Goal: Navigation & Orientation: Find specific page/section

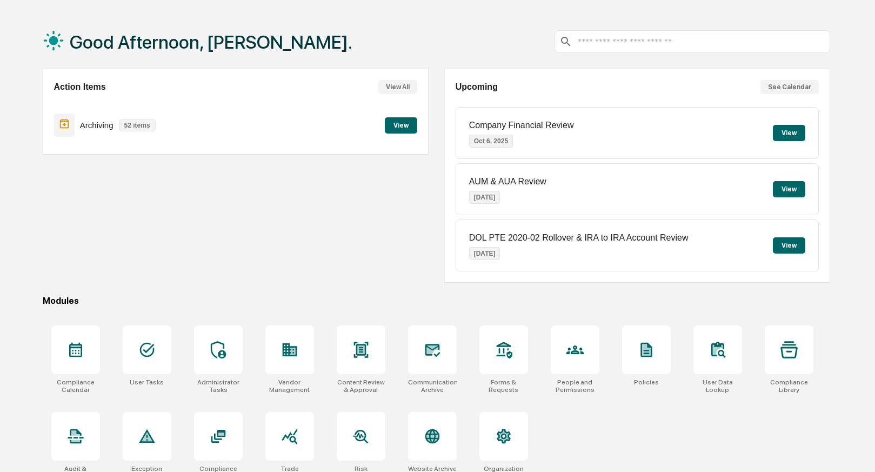
scroll to position [44, 0]
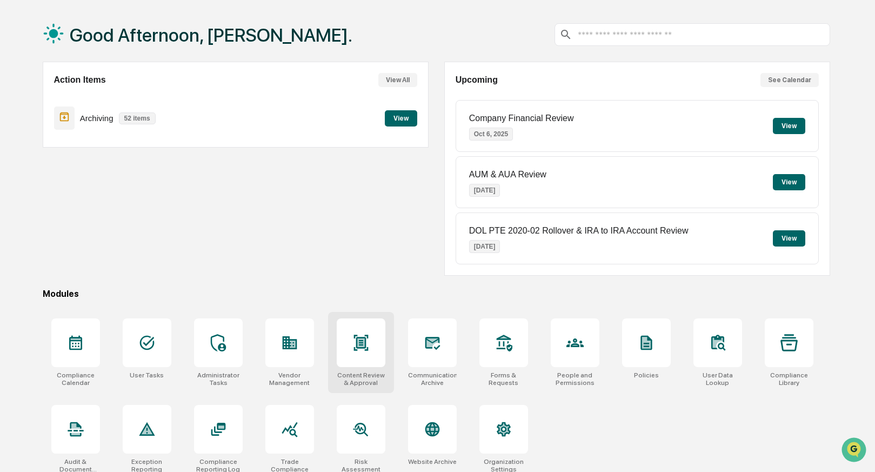
click at [364, 343] on icon at bounding box center [360, 342] width 7 height 9
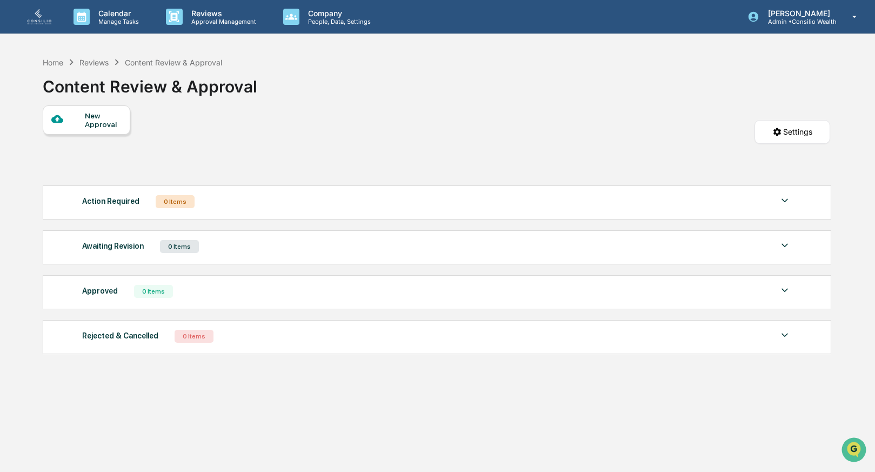
click at [381, 104] on div "Home Reviews Content Review & Approval Content Review & Approval" at bounding box center [437, 78] width 788 height 54
click at [49, 62] on div "Home" at bounding box center [53, 62] width 21 height 9
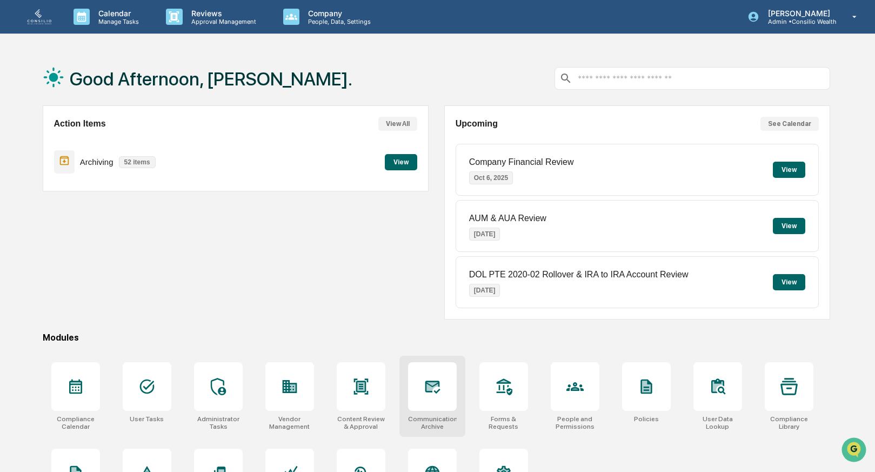
click at [432, 394] on icon at bounding box center [432, 386] width 17 height 17
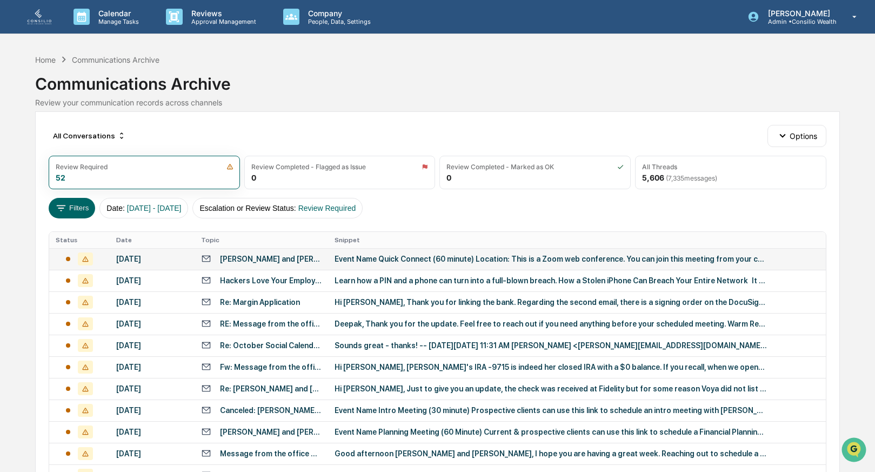
click at [243, 261] on div "Tammi Ellis and Chris Kaminski" at bounding box center [271, 259] width 102 height 9
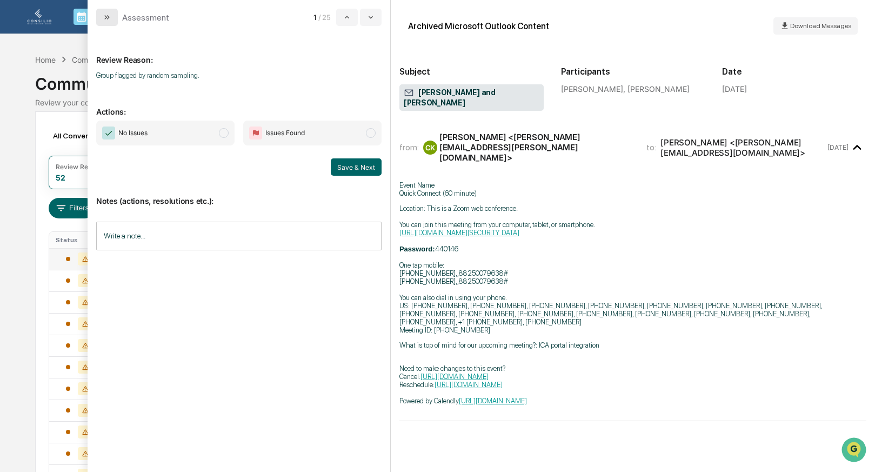
click at [106, 19] on icon "modal" at bounding box center [107, 17] width 9 height 9
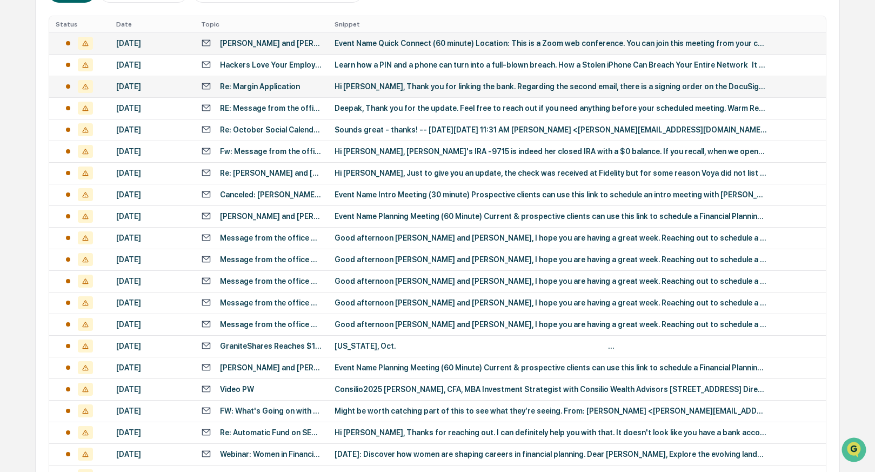
scroll to position [379, 0]
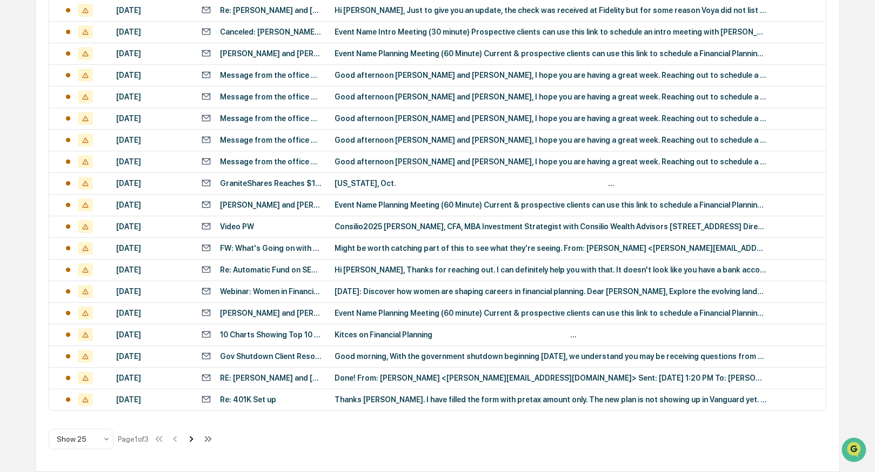
click at [197, 442] on icon at bounding box center [191, 439] width 12 height 12
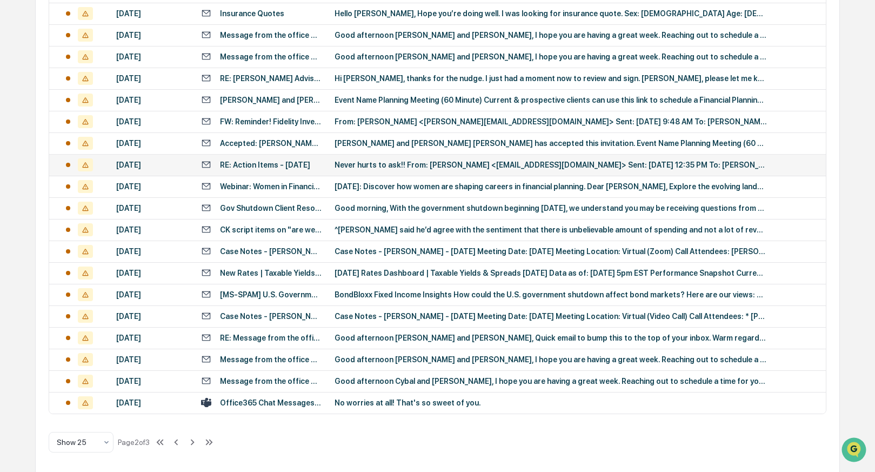
scroll to position [384, 0]
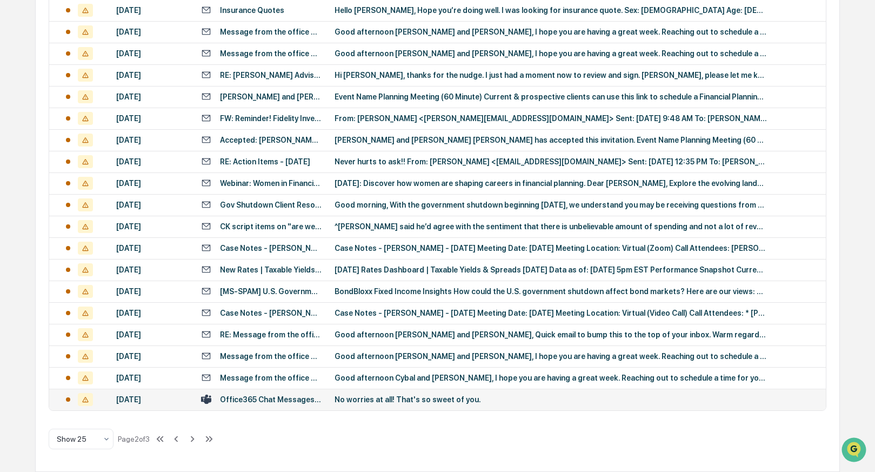
click at [249, 398] on div "Office365 Chat Messages with Amy Weideman, Angela Phillips on 2025-09-26" at bounding box center [271, 399] width 102 height 9
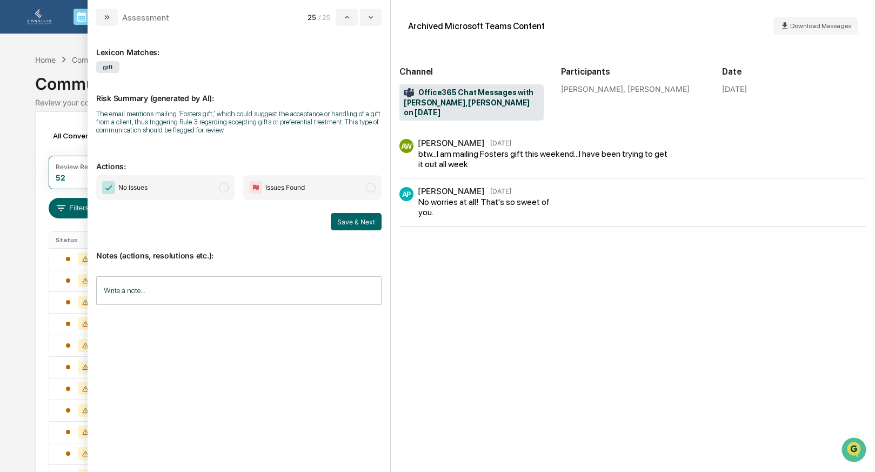
click at [100, 12] on button "modal" at bounding box center [107, 17] width 22 height 17
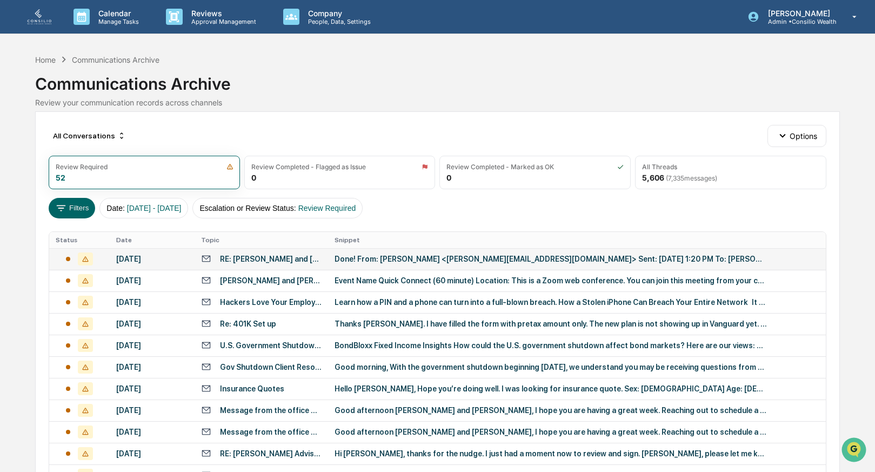
click at [162, 262] on div "October 1, 2025" at bounding box center [152, 259] width 72 height 9
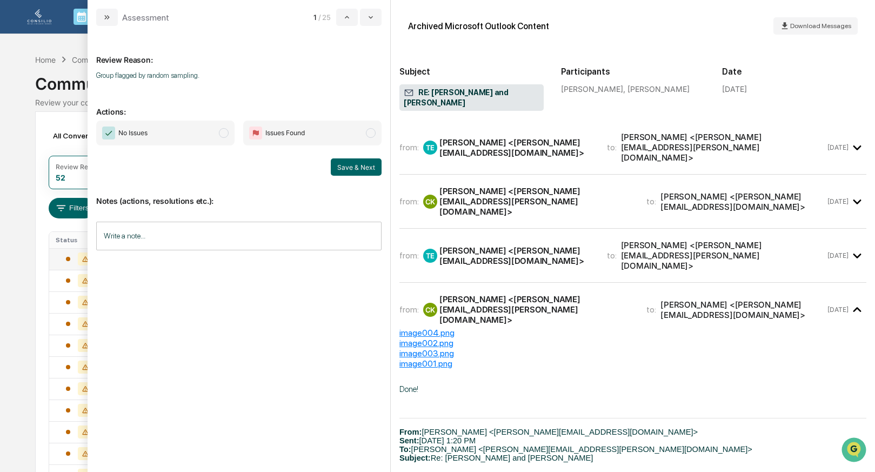
click at [104, 13] on icon "modal" at bounding box center [107, 17] width 9 height 9
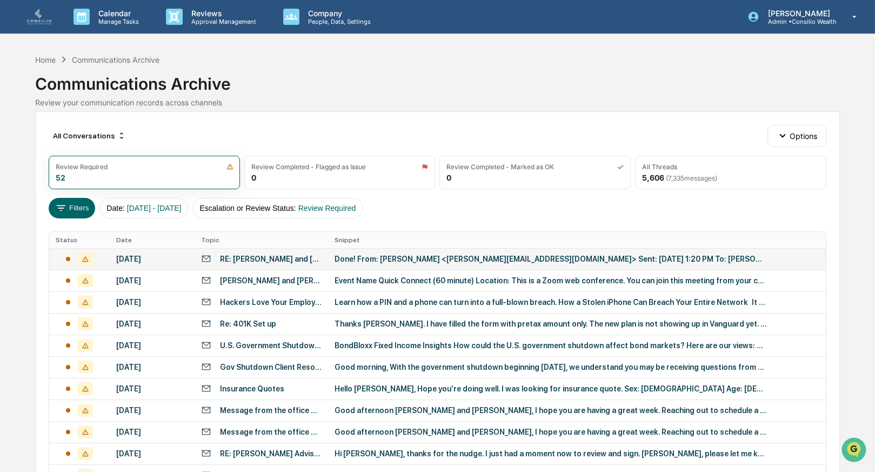
click at [238, 252] on td "RE: Tammi Ellis and Chris Kaminski" at bounding box center [262, 259] width 134 height 22
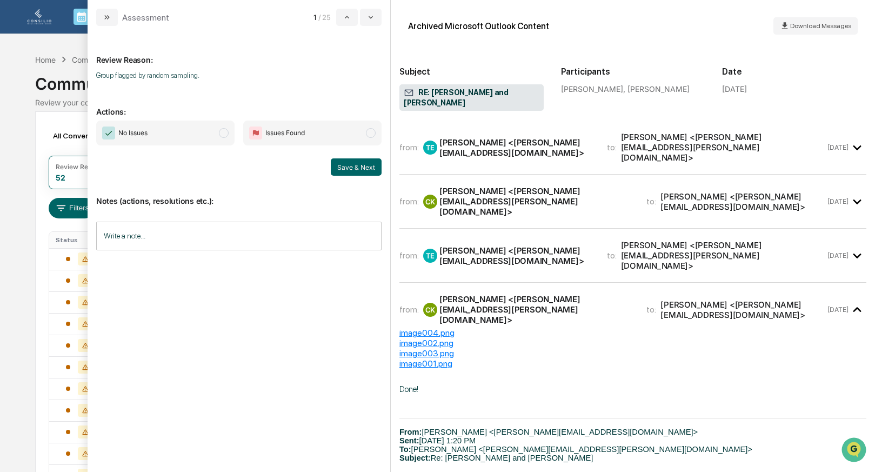
click at [224, 134] on span "modal" at bounding box center [224, 133] width 10 height 10
click at [339, 167] on button "Save & Next" at bounding box center [356, 166] width 51 height 17
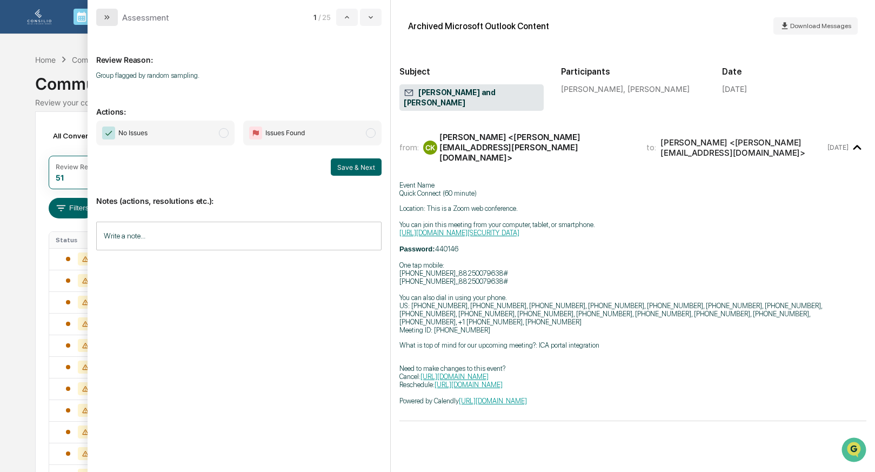
click at [105, 14] on icon "modal" at bounding box center [107, 17] width 9 height 9
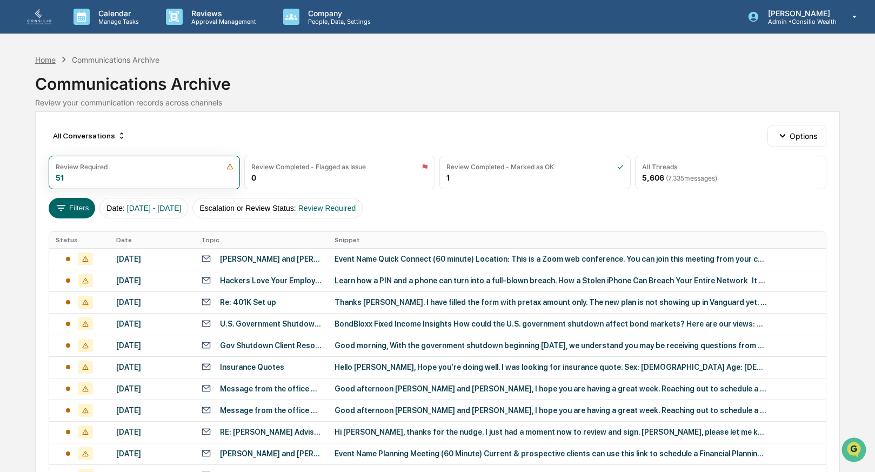
click at [47, 59] on div "Home" at bounding box center [45, 59] width 21 height 9
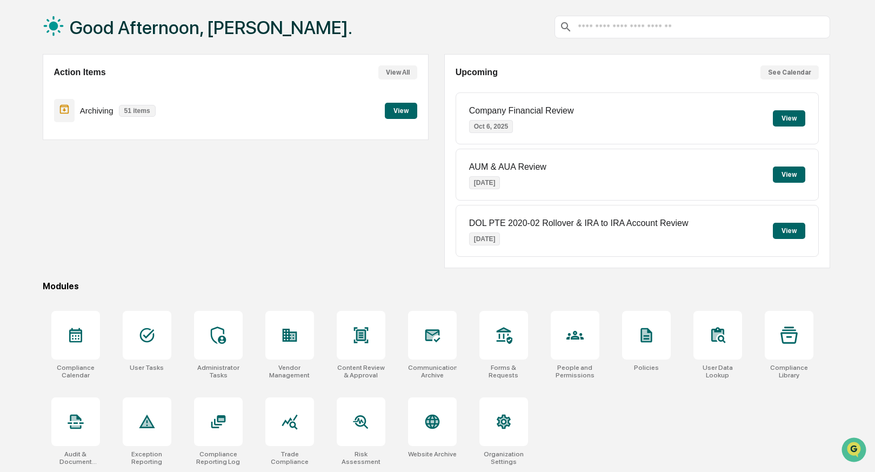
scroll to position [54, 0]
click at [278, 430] on div at bounding box center [289, 421] width 49 height 49
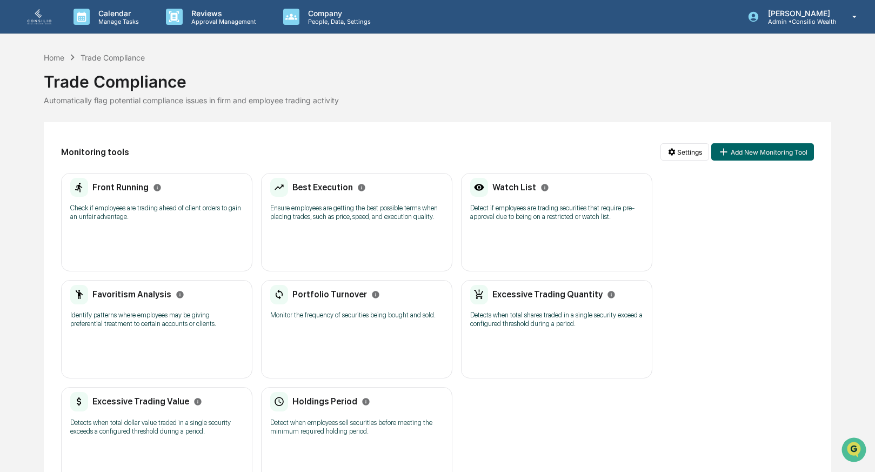
click at [308, 436] on p "Detect when employees sell securities before meeting the minimum required holdi…" at bounding box center [356, 426] width 173 height 17
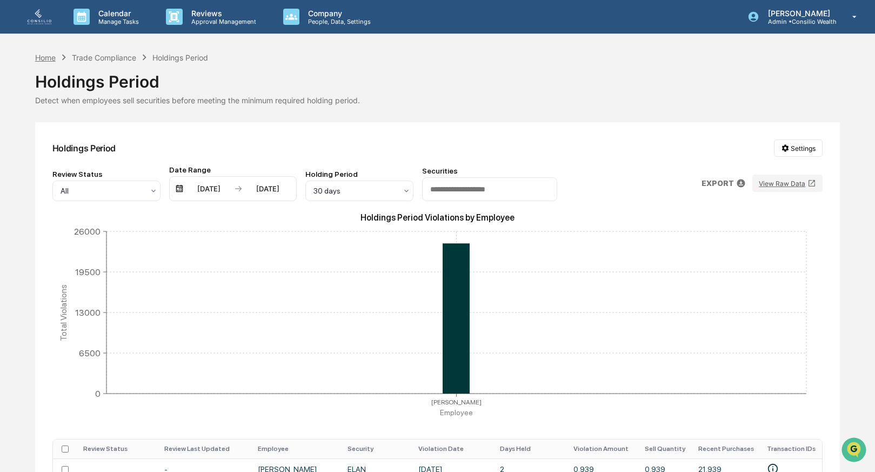
click at [51, 58] on div "Home" at bounding box center [45, 57] width 21 height 9
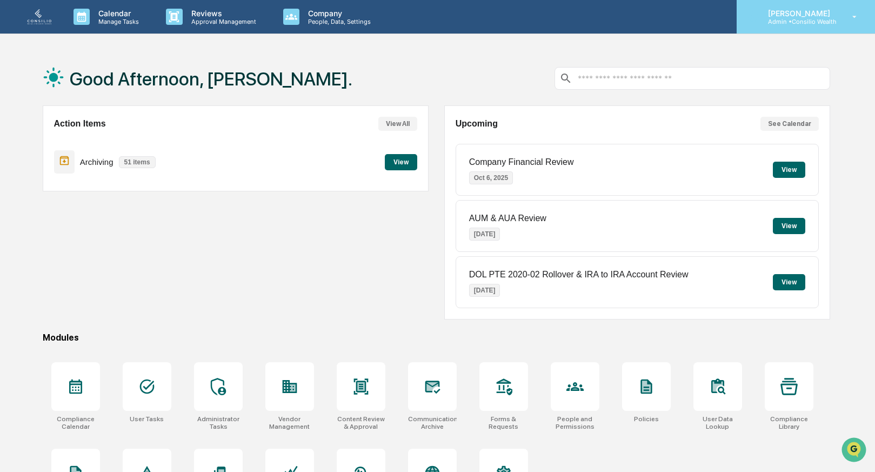
click at [798, 16] on p "[PERSON_NAME]" at bounding box center [797, 13] width 77 height 9
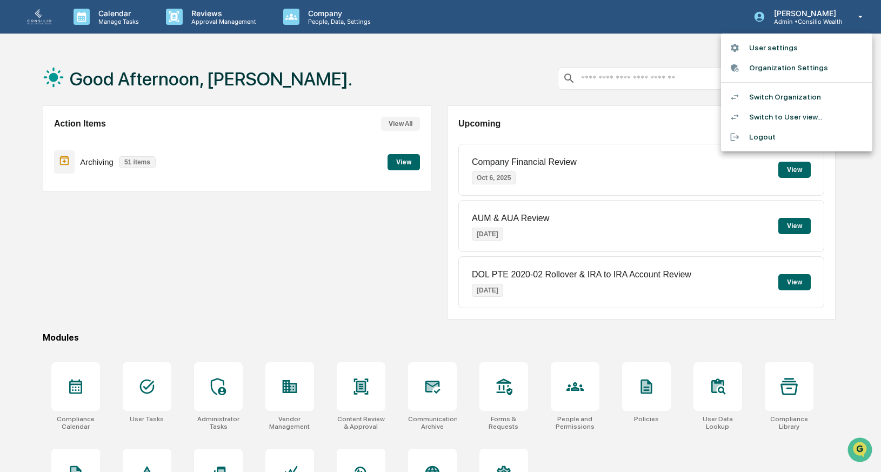
click at [771, 103] on li "Switch Organization" at bounding box center [796, 97] width 151 height 20
